Goal: Task Accomplishment & Management: Complete application form

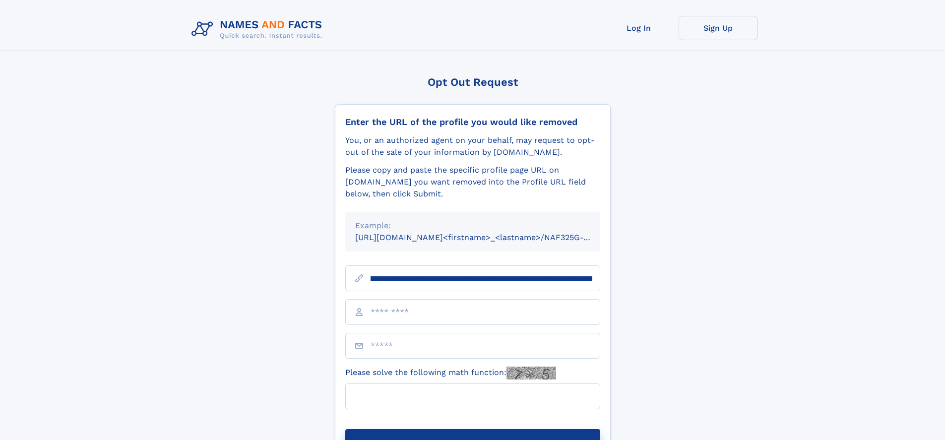
scroll to position [0, 116]
type input "**********"
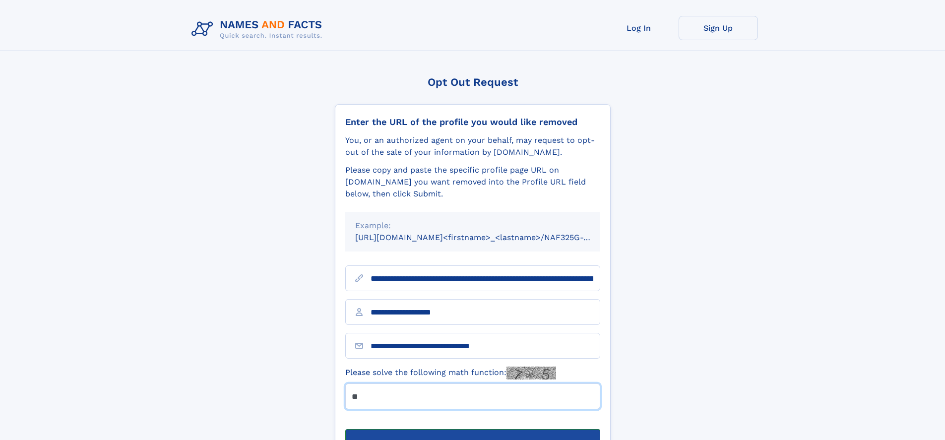
type input "**"
click at [472, 429] on button "Submit Opt Out Request" at bounding box center [472, 445] width 255 height 32
